Goal: Task Accomplishment & Management: Use online tool/utility

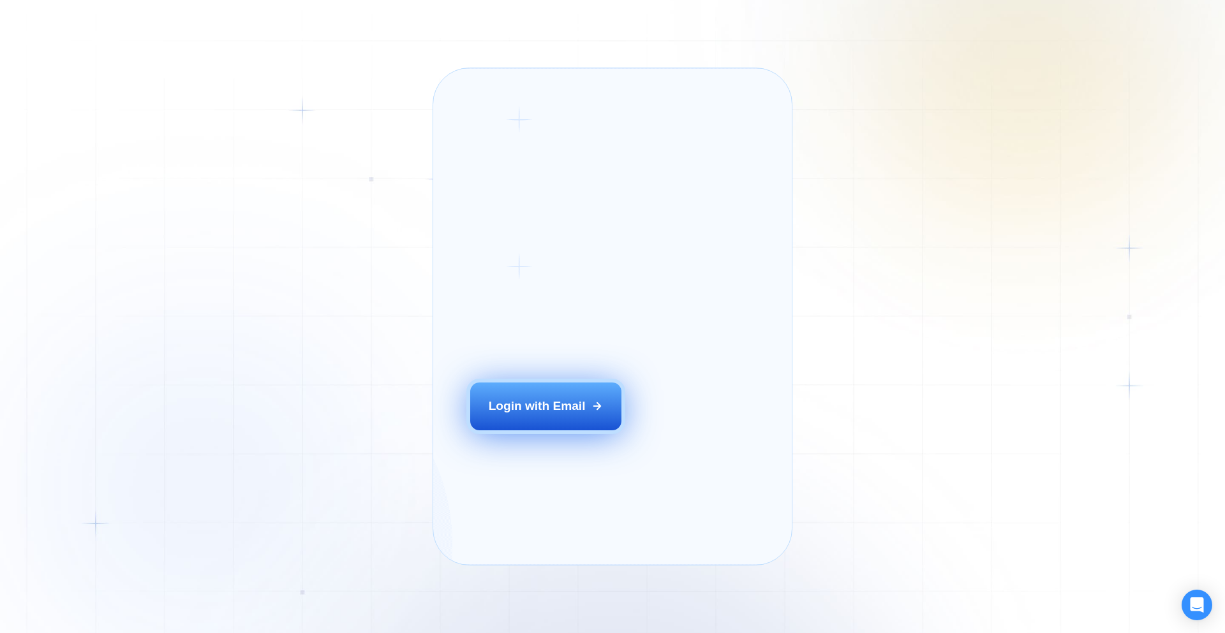
click at [555, 415] on div "Login with Email" at bounding box center [537, 406] width 97 height 17
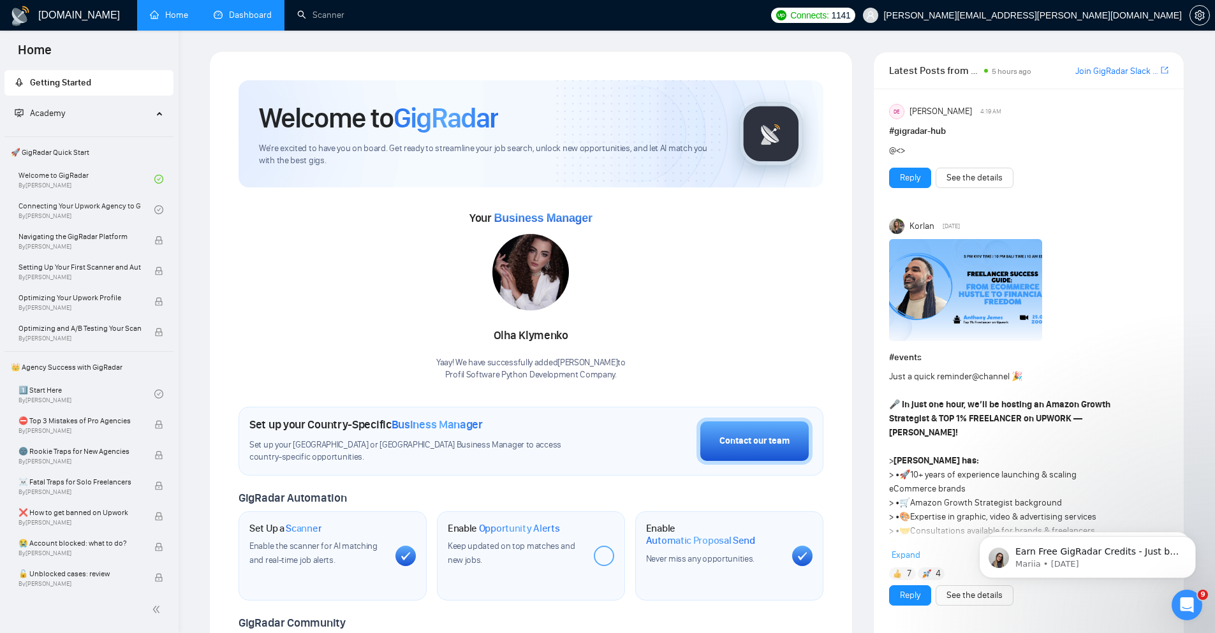
click at [240, 14] on link "Dashboard" at bounding box center [243, 15] width 58 height 11
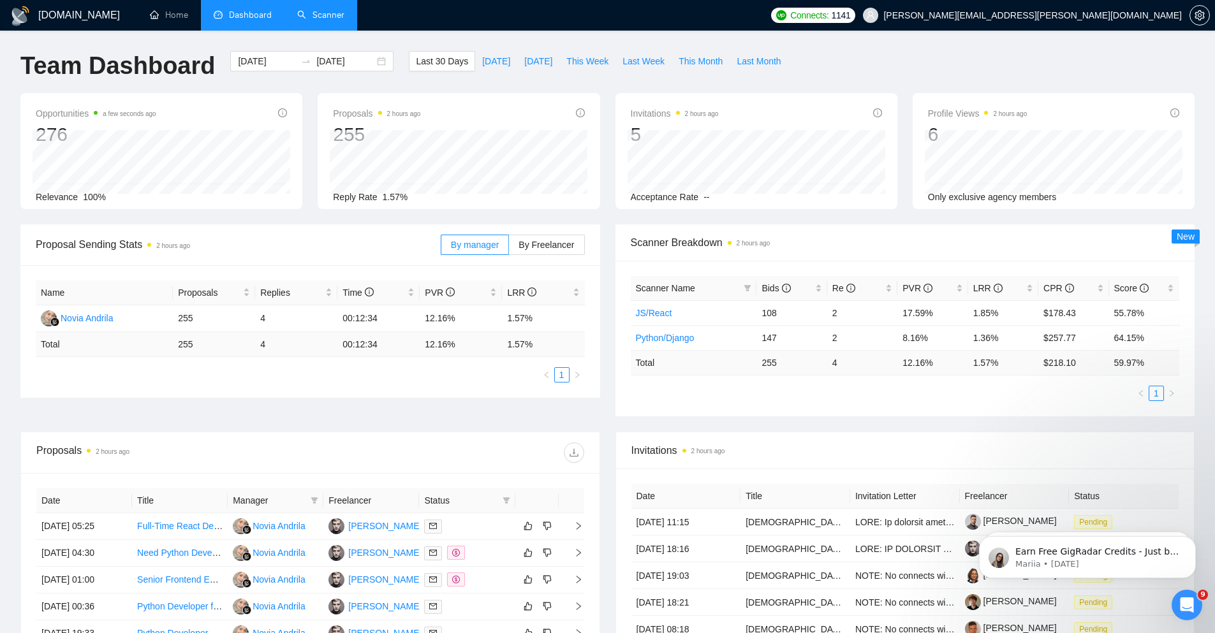
click at [319, 20] on link "Scanner" at bounding box center [320, 15] width 47 height 11
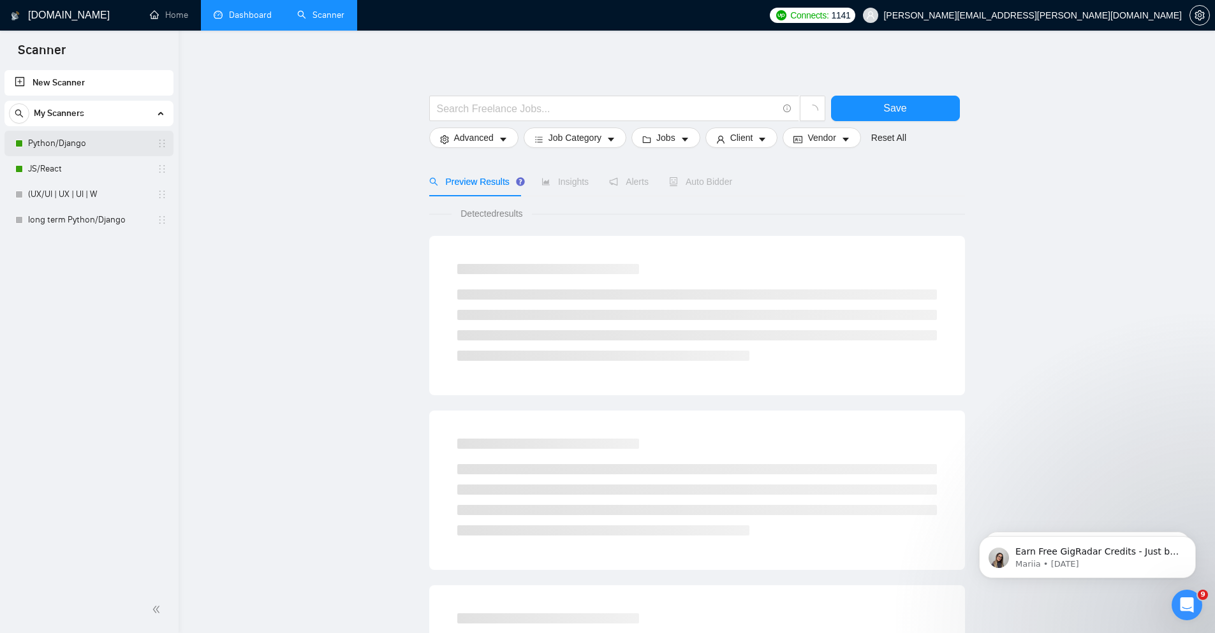
click at [50, 139] on link "Python/Django" at bounding box center [88, 144] width 121 height 26
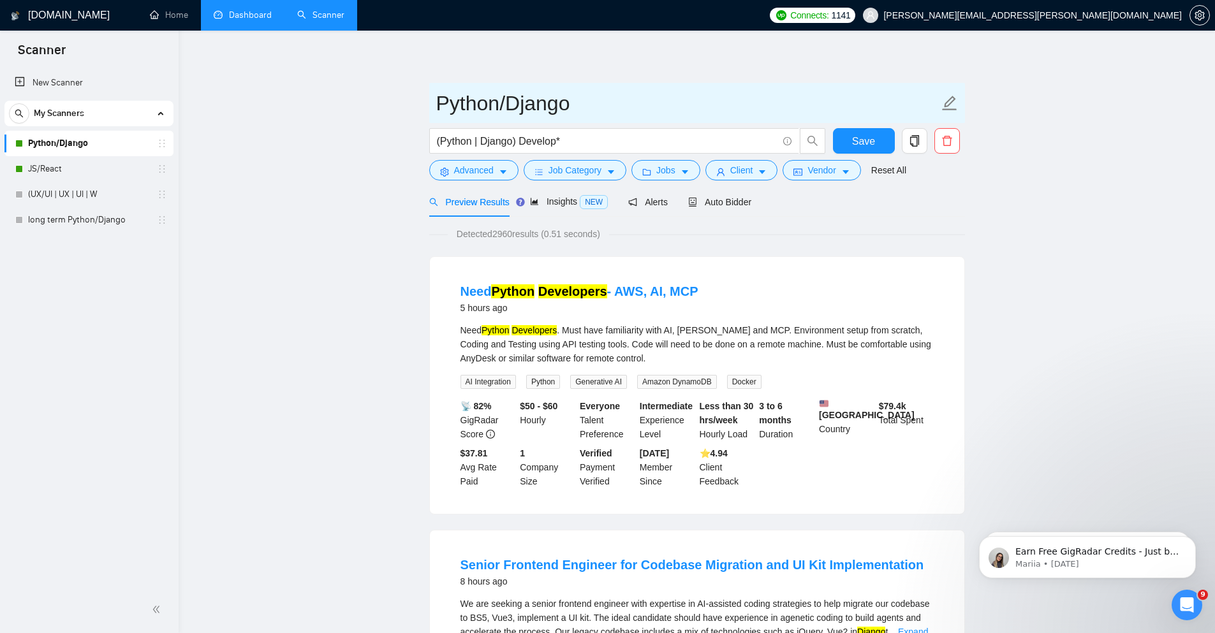
click at [955, 108] on icon "edit" at bounding box center [949, 103] width 17 height 17
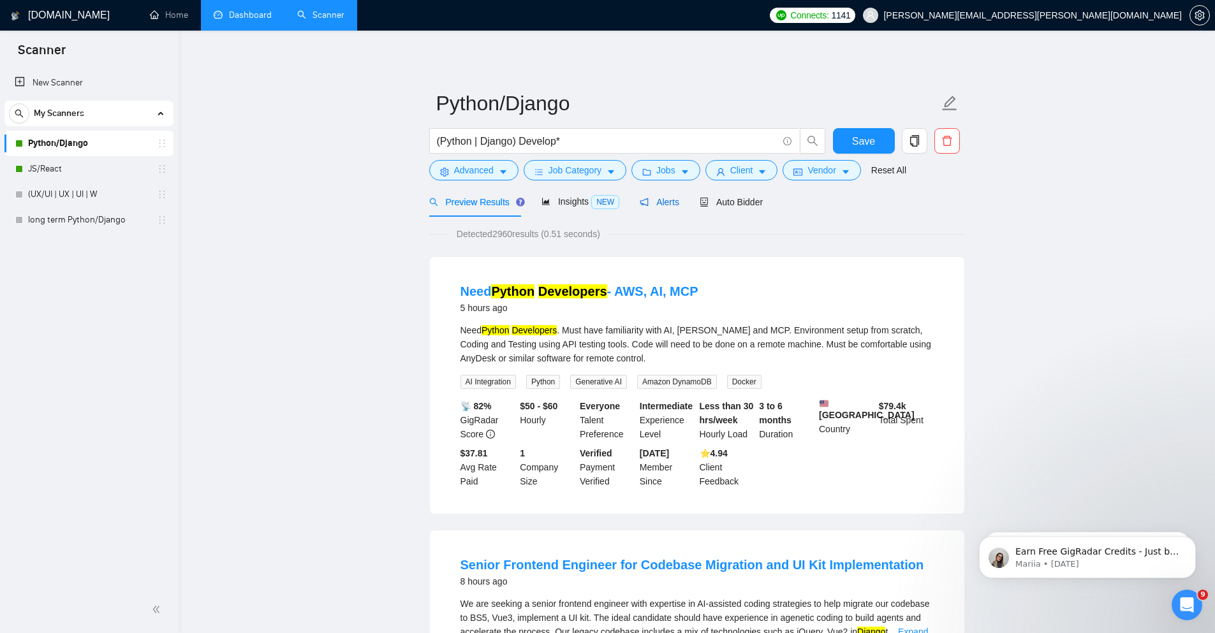
click at [664, 204] on span "Alerts" at bounding box center [660, 202] width 40 height 10
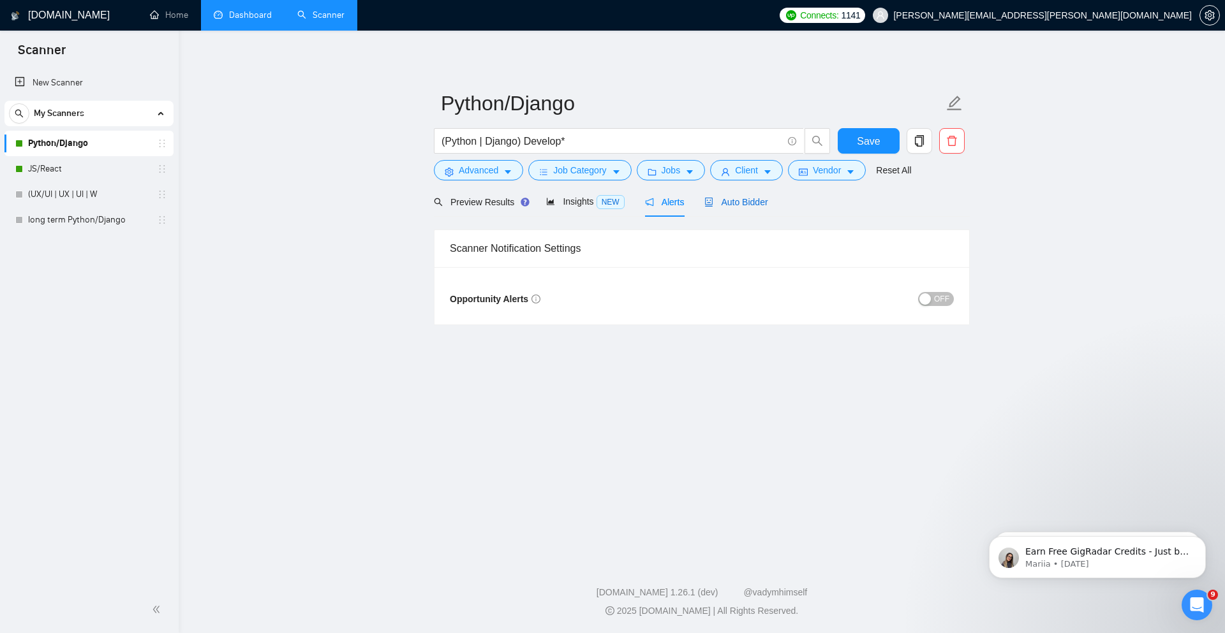
click at [749, 200] on span "Auto Bidder" at bounding box center [735, 202] width 63 height 10
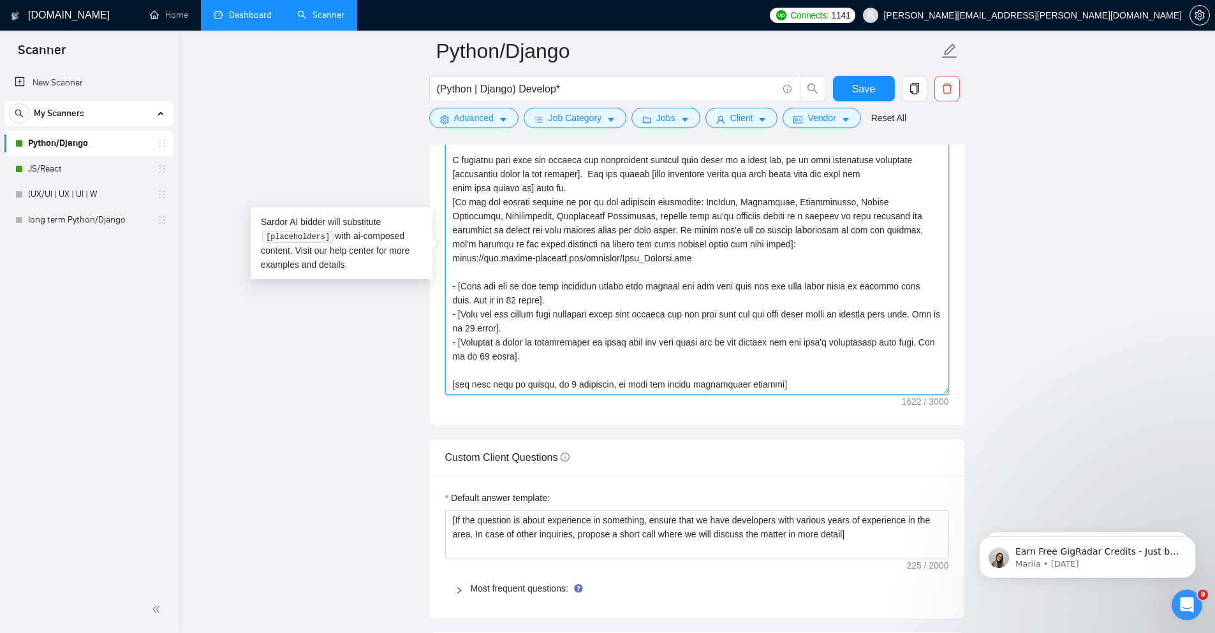
drag, startPoint x: 730, startPoint y: 391, endPoint x: 446, endPoint y: 163, distance: 364.4
click at [446, 163] on textarea "Cover letter template:" at bounding box center [697, 251] width 504 height 287
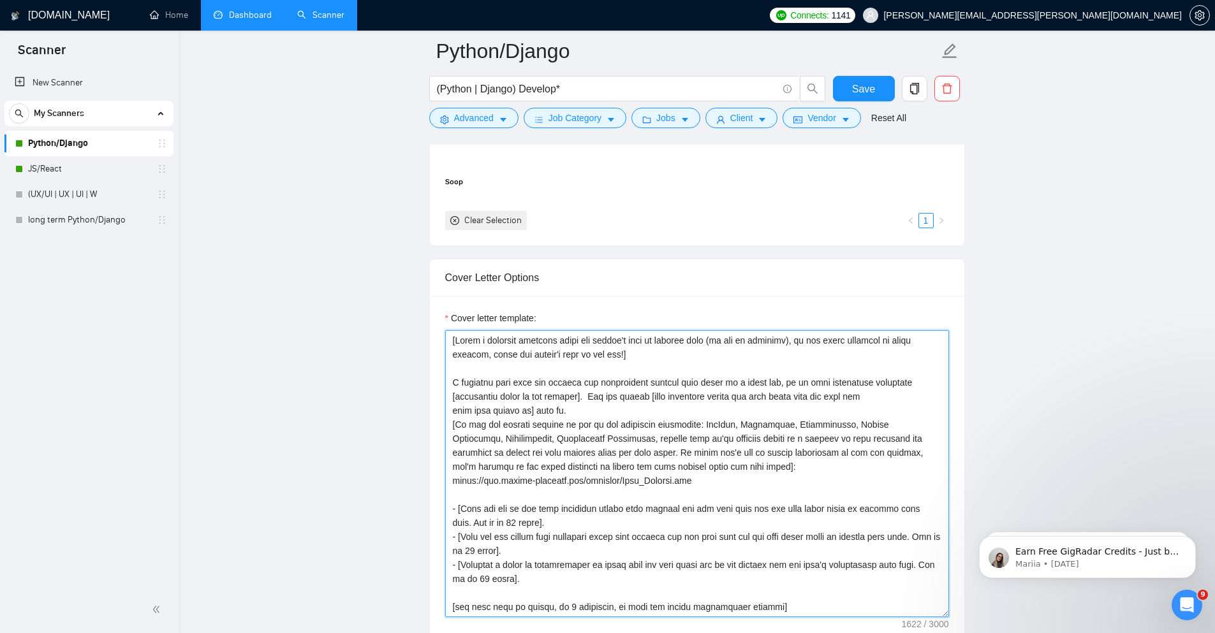
scroll to position [1301, 0]
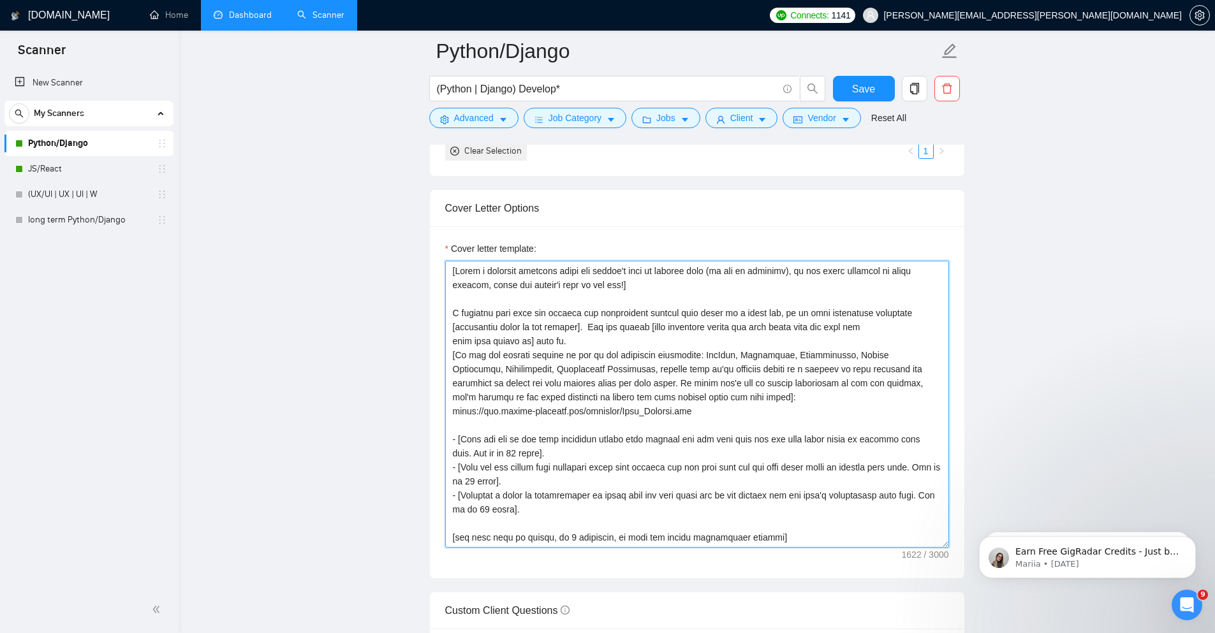
click at [455, 269] on textarea "Cover letter template:" at bounding box center [697, 404] width 504 height 287
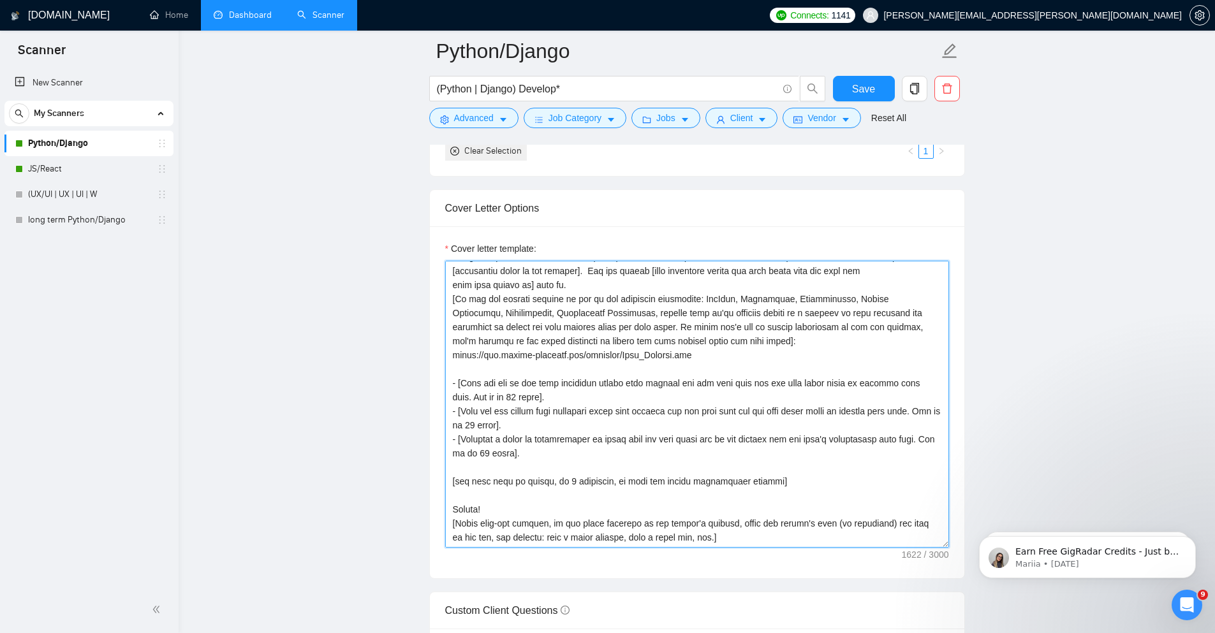
drag, startPoint x: 453, startPoint y: 269, endPoint x: 815, endPoint y: 553, distance: 460.6
click at [815, 553] on div "Cover letter template:" at bounding box center [697, 402] width 534 height 352
